Goal: Information Seeking & Learning: Learn about a topic

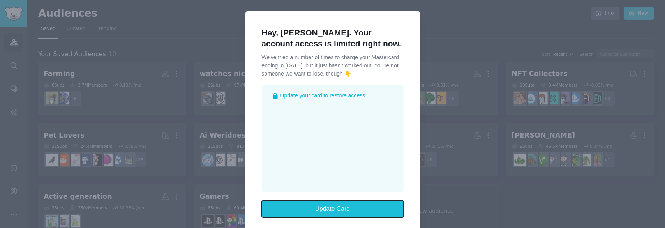
click at [331, 209] on button "Update Card" at bounding box center [333, 209] width 142 height 18
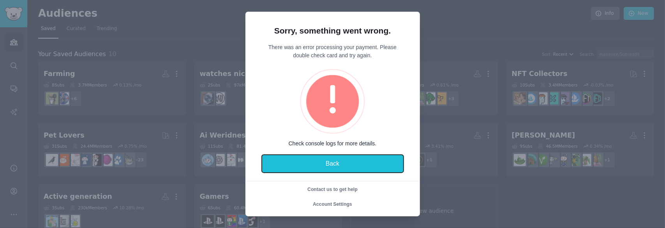
click at [332, 163] on button "Back" at bounding box center [333, 164] width 142 height 18
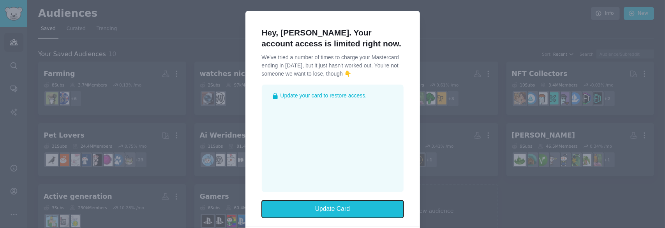
click at [333, 206] on button "Update Card" at bounding box center [333, 209] width 142 height 18
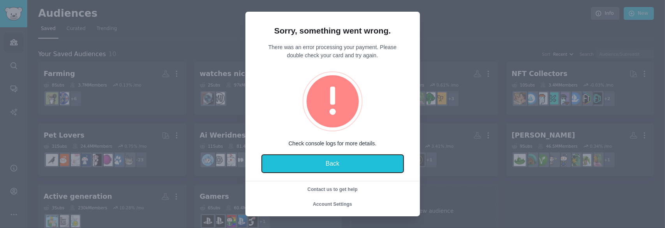
click at [340, 161] on button "Back" at bounding box center [333, 164] width 142 height 18
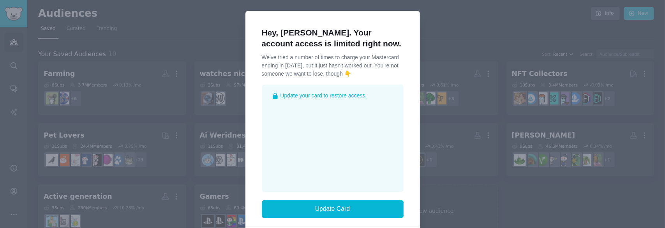
click at [192, 42] on div at bounding box center [332, 114] width 665 height 228
click at [456, 28] on div at bounding box center [332, 114] width 665 height 228
click at [456, 30] on div at bounding box center [332, 114] width 665 height 228
drag, startPoint x: 456, startPoint y: 30, endPoint x: 451, endPoint y: 56, distance: 26.1
click at [454, 32] on div at bounding box center [332, 114] width 665 height 228
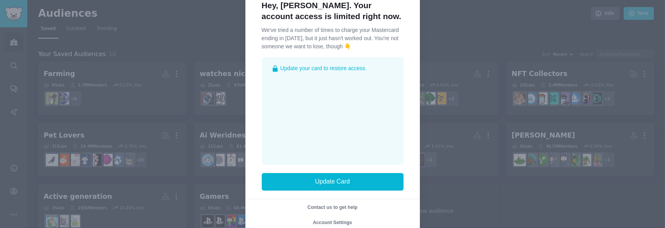
scroll to position [44, 0]
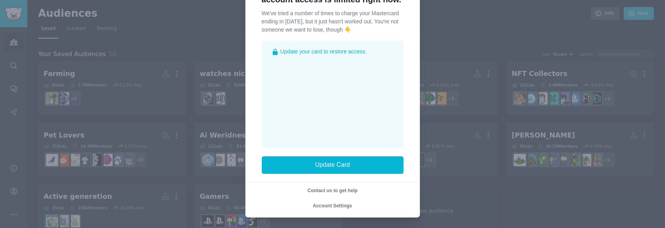
click at [344, 206] on span "Account Settings" at bounding box center [332, 205] width 39 height 5
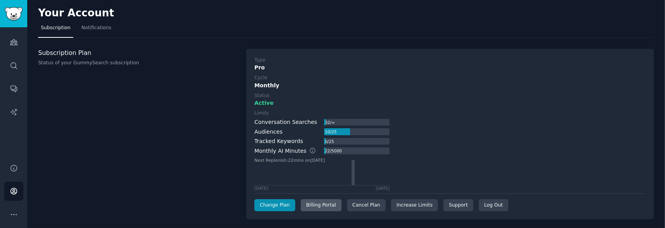
click at [316, 203] on div "Billing Portal" at bounding box center [321, 205] width 41 height 12
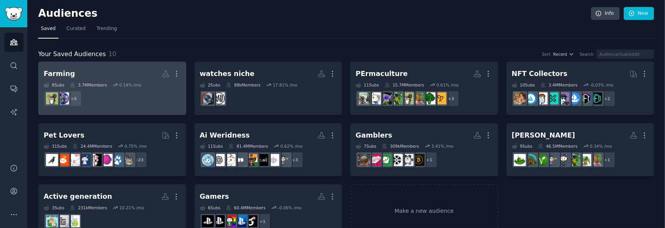
click at [139, 101] on dd "r/homestead + 6" at bounding box center [112, 99] width 137 height 22
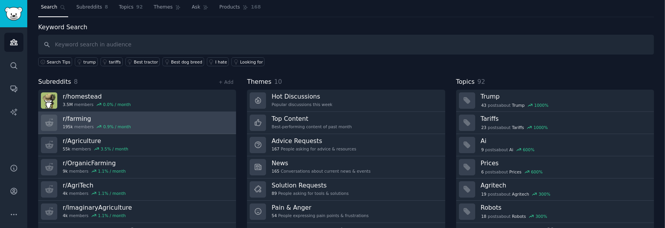
scroll to position [39, 0]
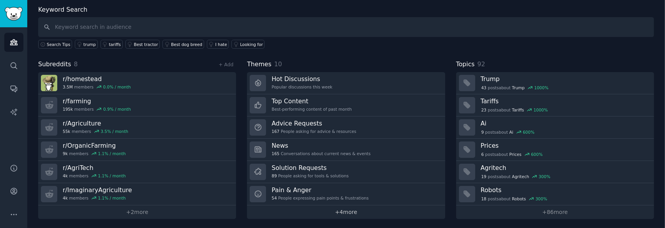
click at [353, 213] on link "+ 4 more" at bounding box center [346, 212] width 198 height 14
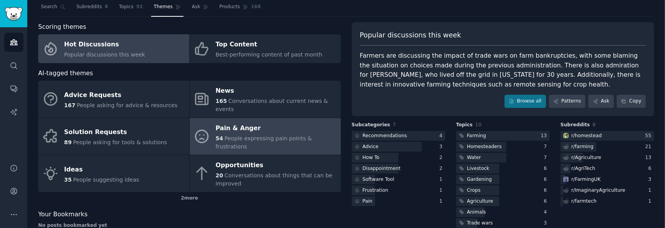
scroll to position [39, 0]
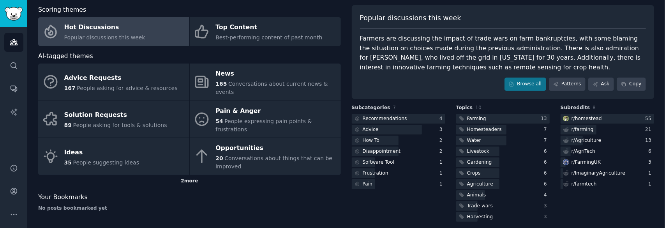
click at [187, 175] on div "2 more" at bounding box center [189, 181] width 303 height 12
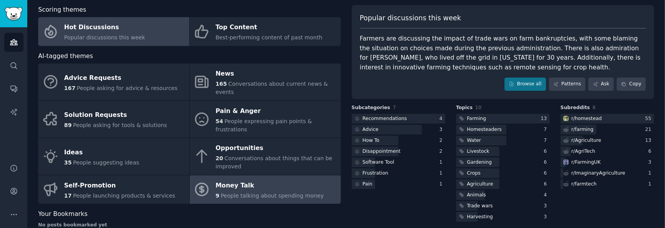
click at [311, 175] on link "Money Talk 9 People talking about spending money" at bounding box center [265, 189] width 151 height 29
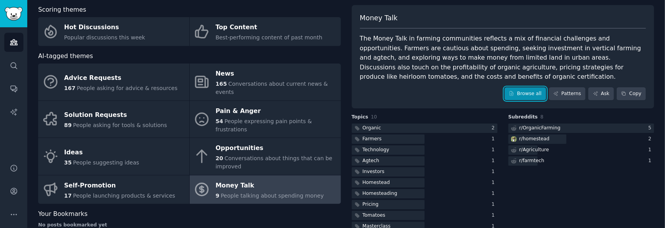
click at [528, 91] on link "Browse all" at bounding box center [525, 93] width 42 height 13
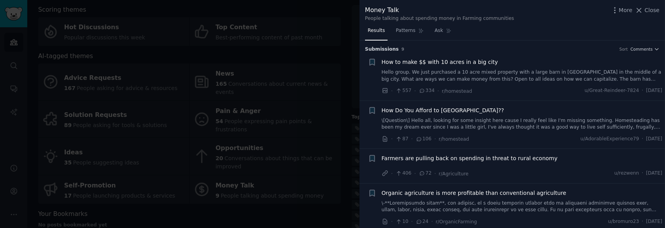
click at [344, 20] on div at bounding box center [332, 114] width 665 height 228
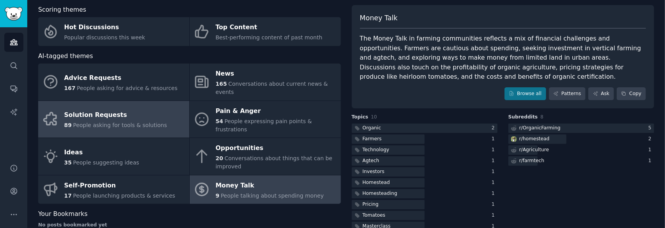
click at [112, 109] on div "Solution Requests" at bounding box center [115, 115] width 103 height 12
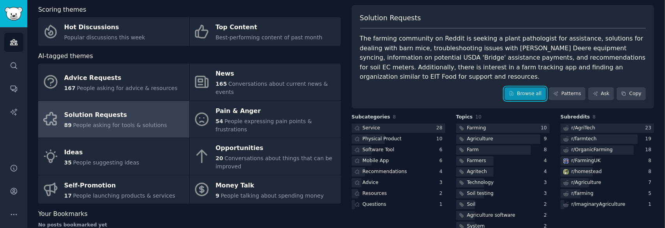
click at [533, 87] on link "Browse all" at bounding box center [525, 93] width 42 height 13
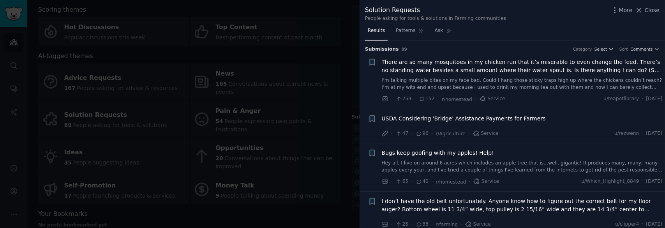
click at [241, 63] on div at bounding box center [332, 114] width 665 height 228
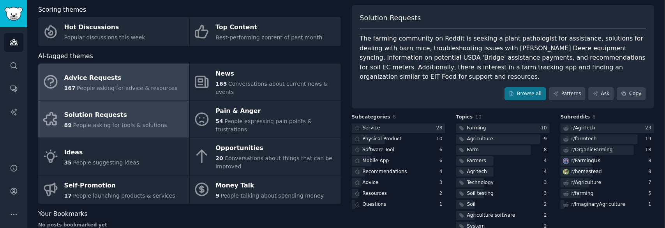
click at [143, 79] on div "Advice Requests" at bounding box center [120, 78] width 113 height 12
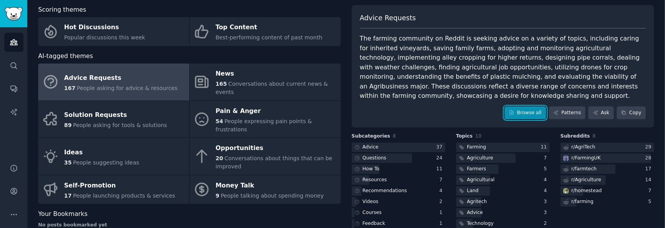
click at [529, 115] on link "Browse all" at bounding box center [525, 112] width 42 height 13
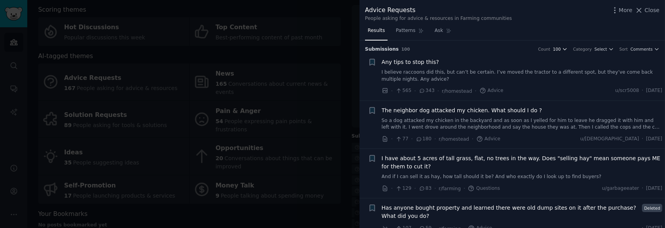
click at [567, 50] on button "100" at bounding box center [560, 48] width 15 height 5
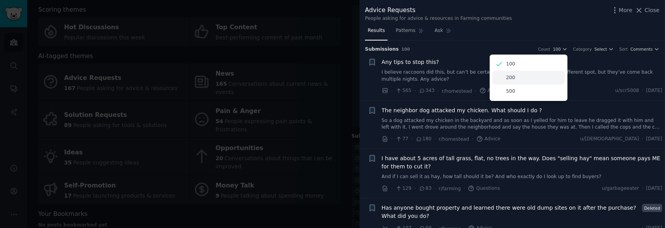
click at [530, 78] on div "200" at bounding box center [528, 78] width 72 height 14
